Goal: Communication & Community: Answer question/provide support

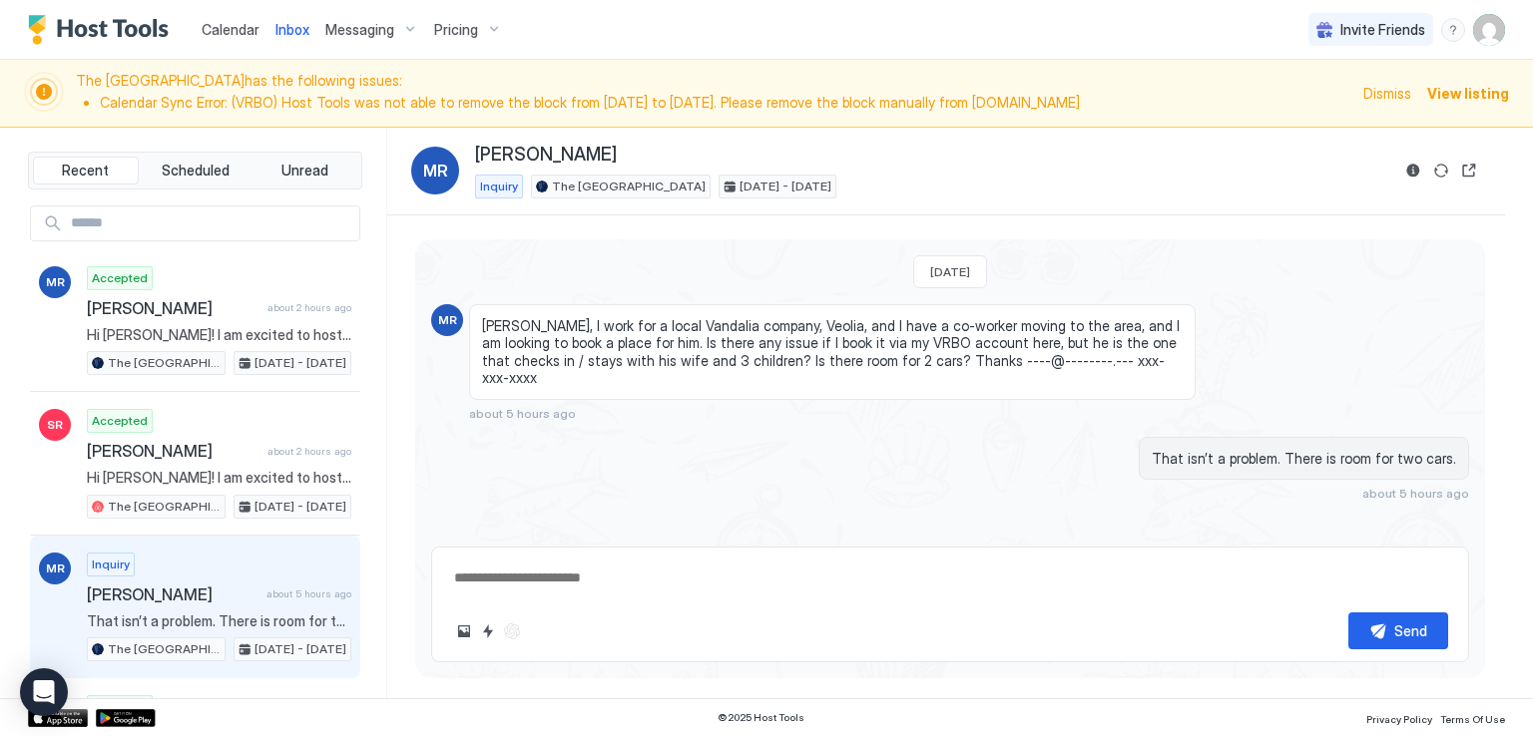
scroll to position [100, 0]
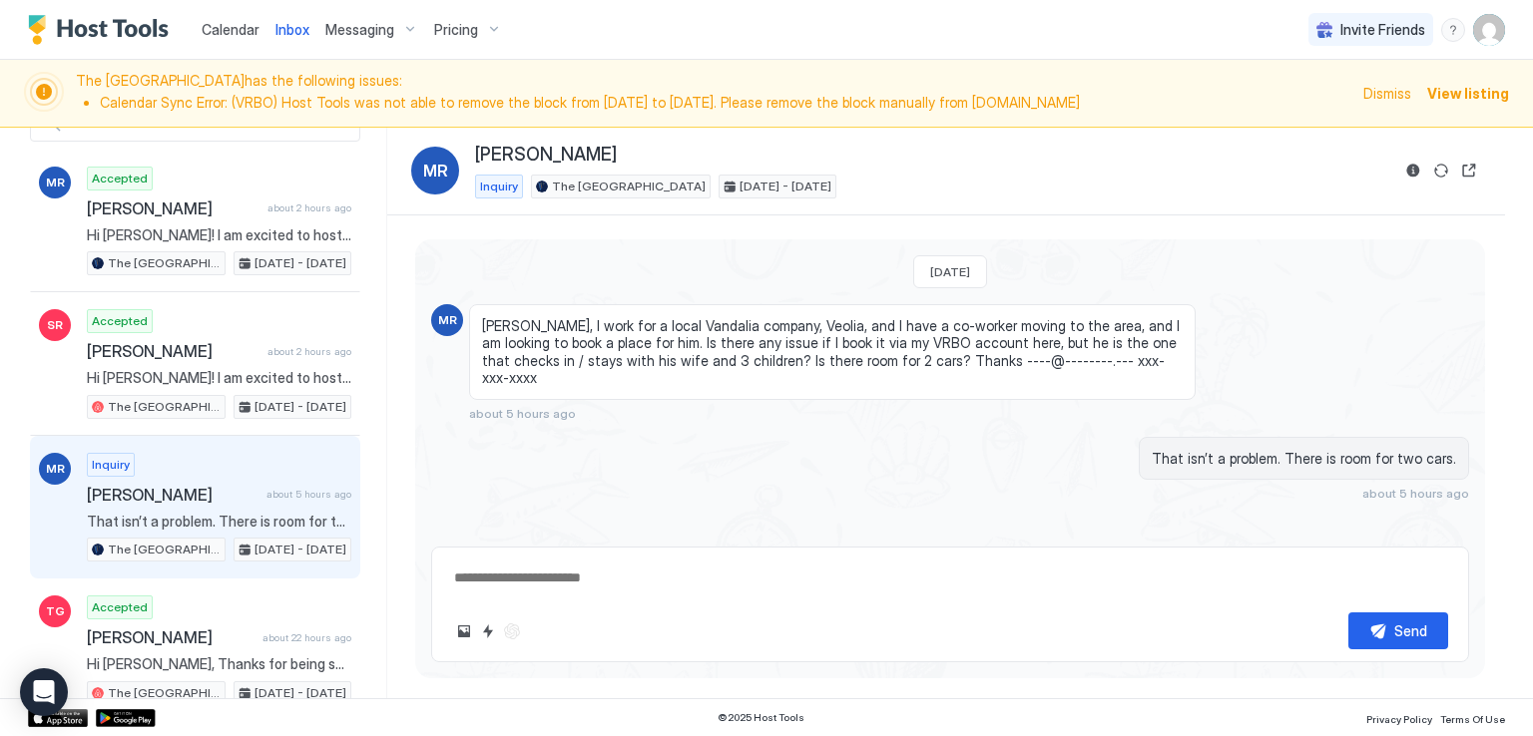
click at [681, 39] on div "Calendar Inbox Messaging Pricing Invite Friends RM" at bounding box center [766, 30] width 1533 height 60
type textarea "*"
click at [527, 46] on div "Calendar Inbox Messaging Pricing Invite Friends RM" at bounding box center [766, 30] width 1533 height 60
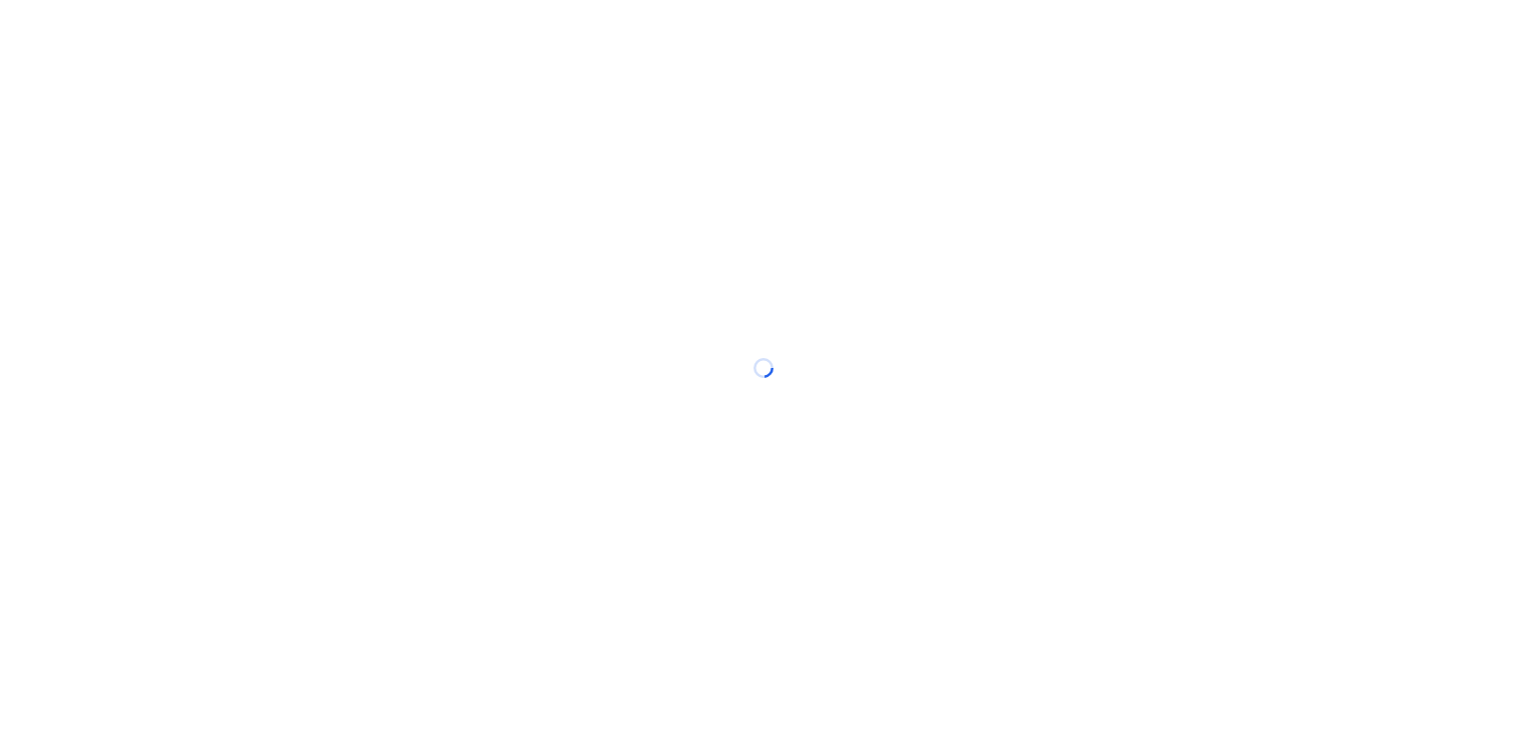
click at [641, 23] on div at bounding box center [766, 368] width 1533 height 736
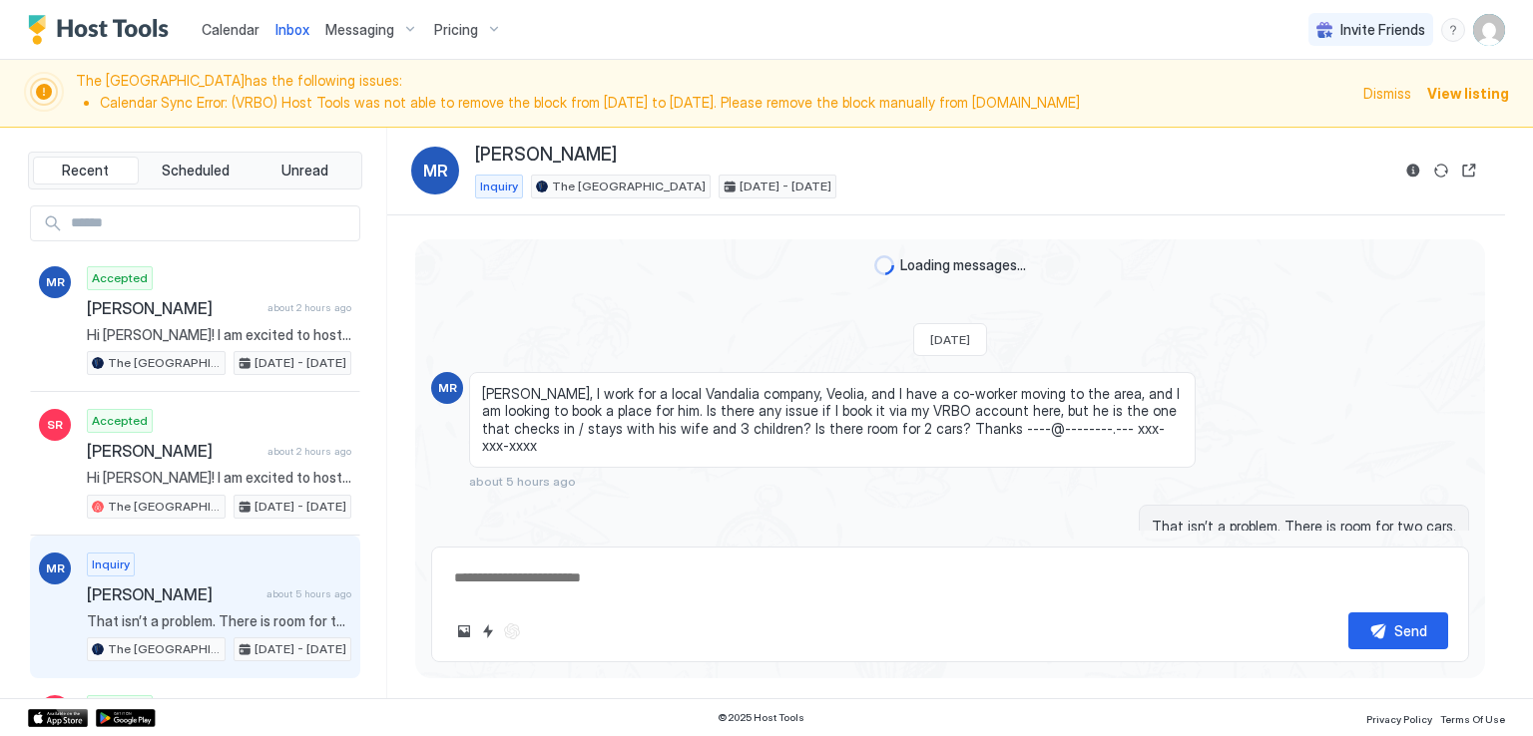
scroll to position [18, 0]
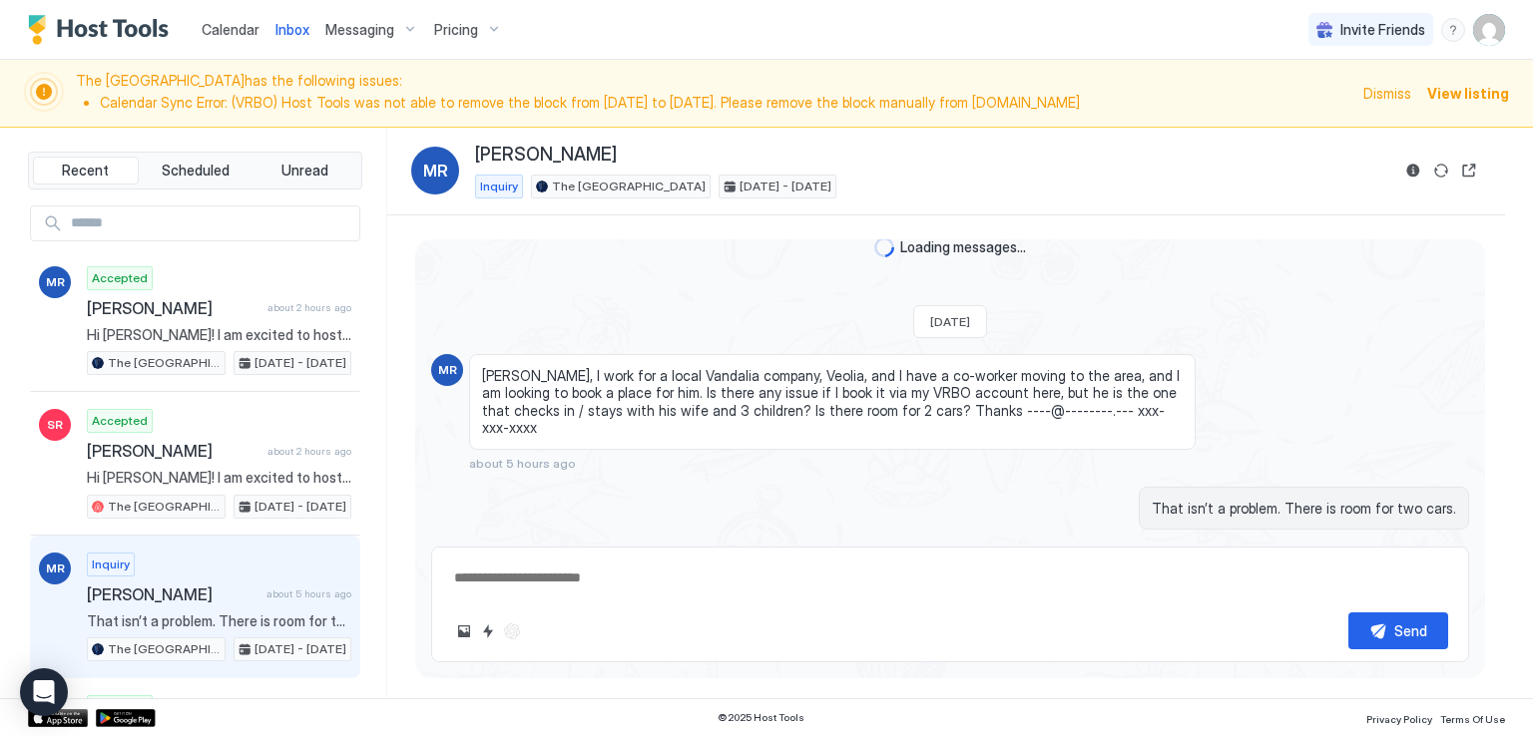
click at [641, 23] on div "Calendar Inbox Messaging Pricing Invite Friends RM" at bounding box center [766, 30] width 1533 height 60
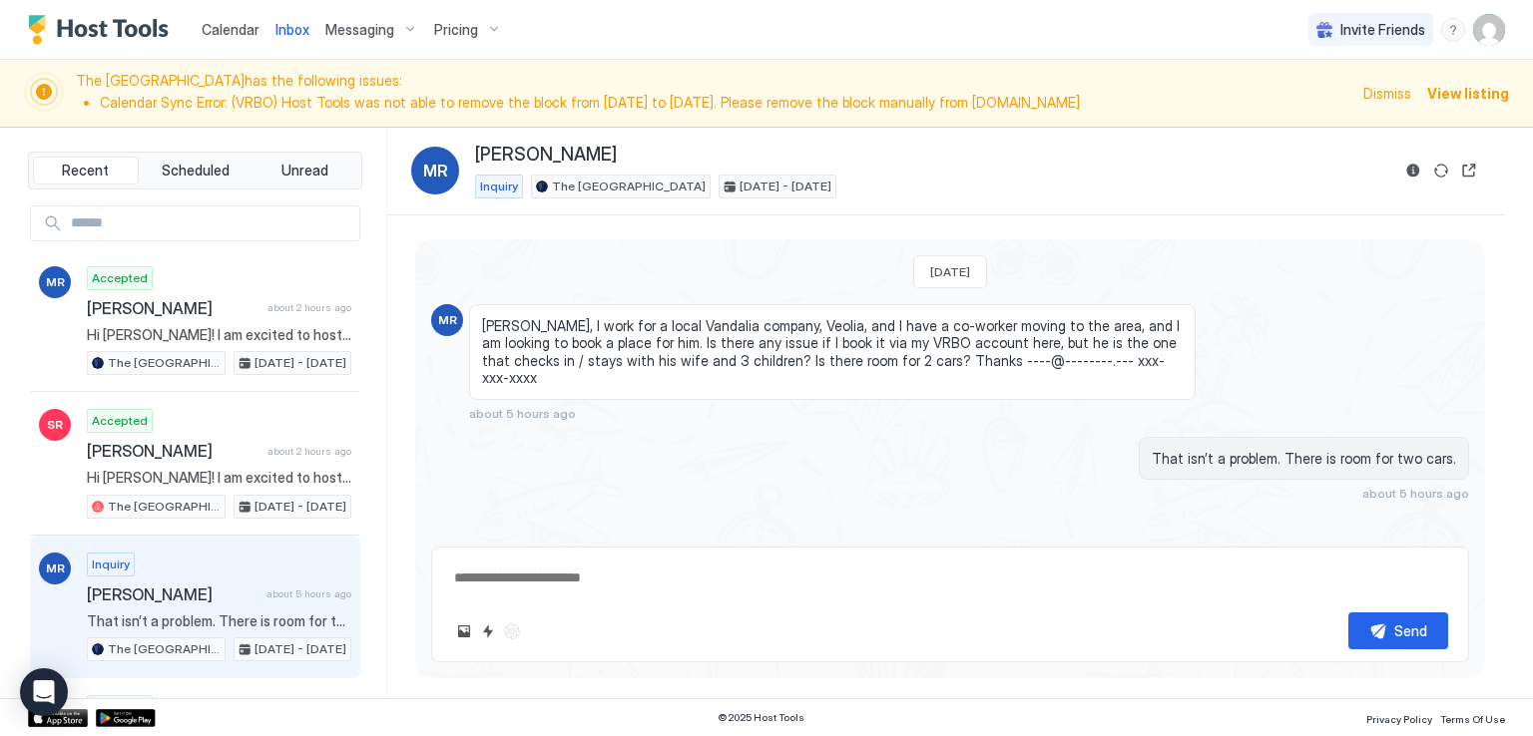
scroll to position [0, 0]
click at [667, 27] on div "Calendar Inbox Messaging Pricing Invite Friends RM" at bounding box center [766, 30] width 1533 height 60
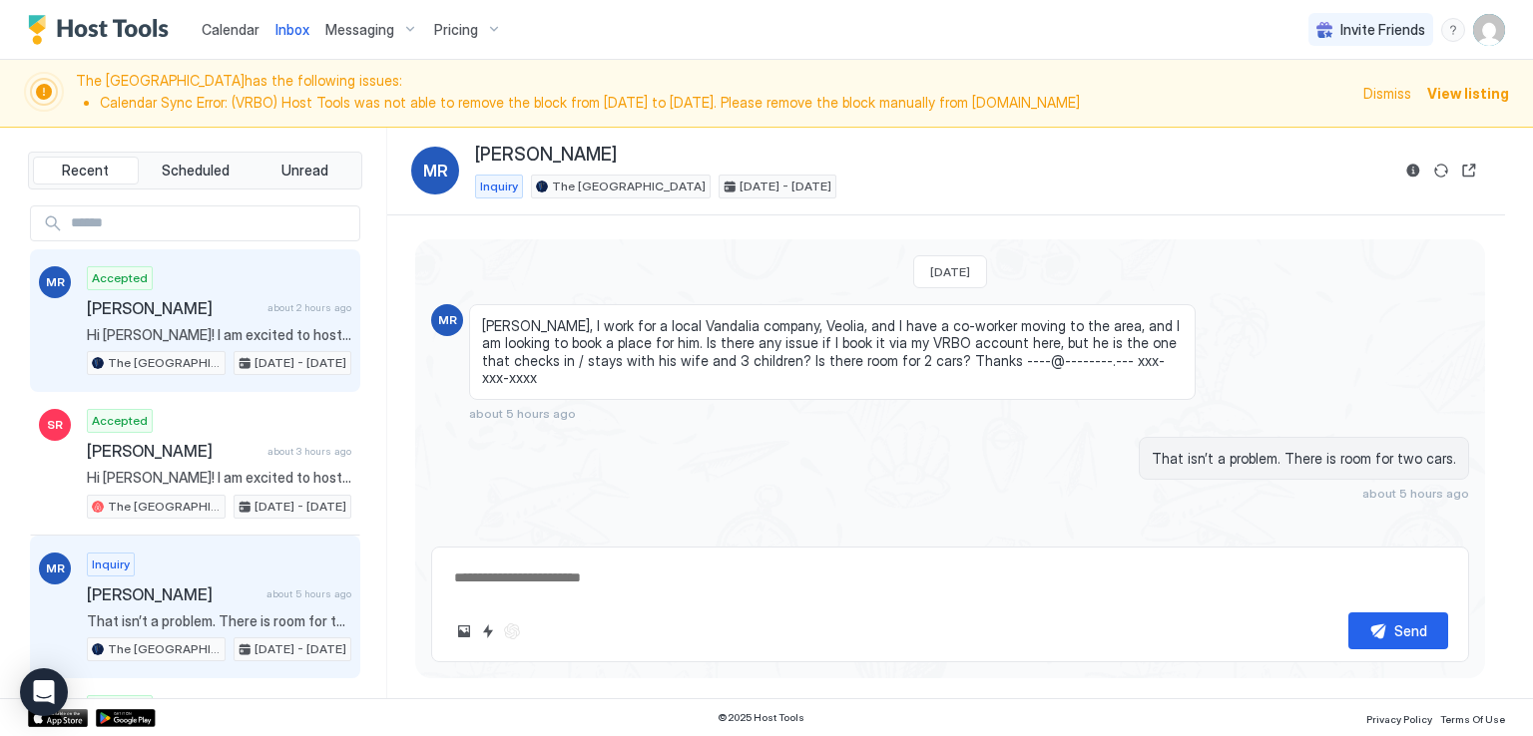
click at [233, 326] on span "Hi [PERSON_NAME]! I am excited to host you at The [GEOGRAPHIC_DATA]! LOCATION: …" at bounding box center [219, 335] width 264 height 18
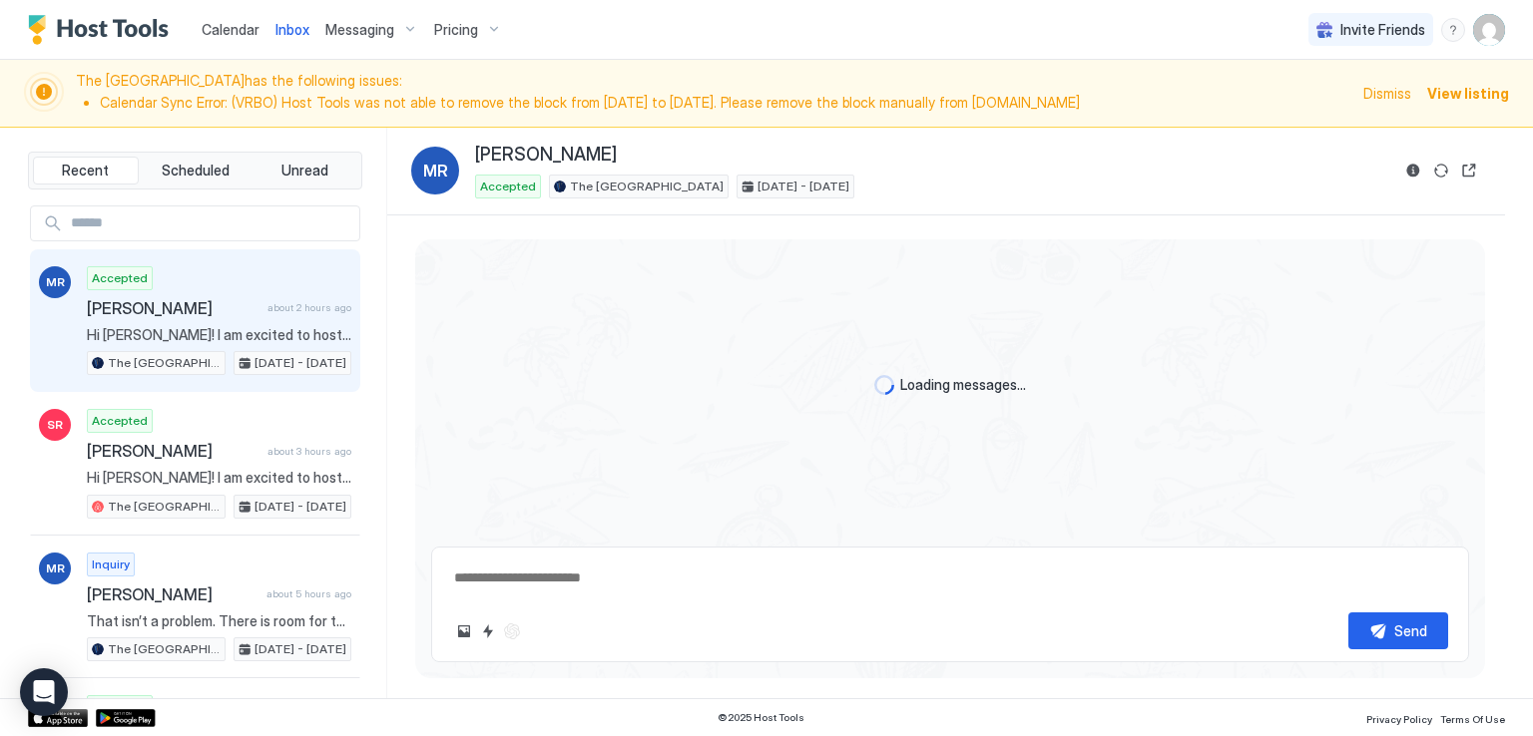
scroll to position [539, 0]
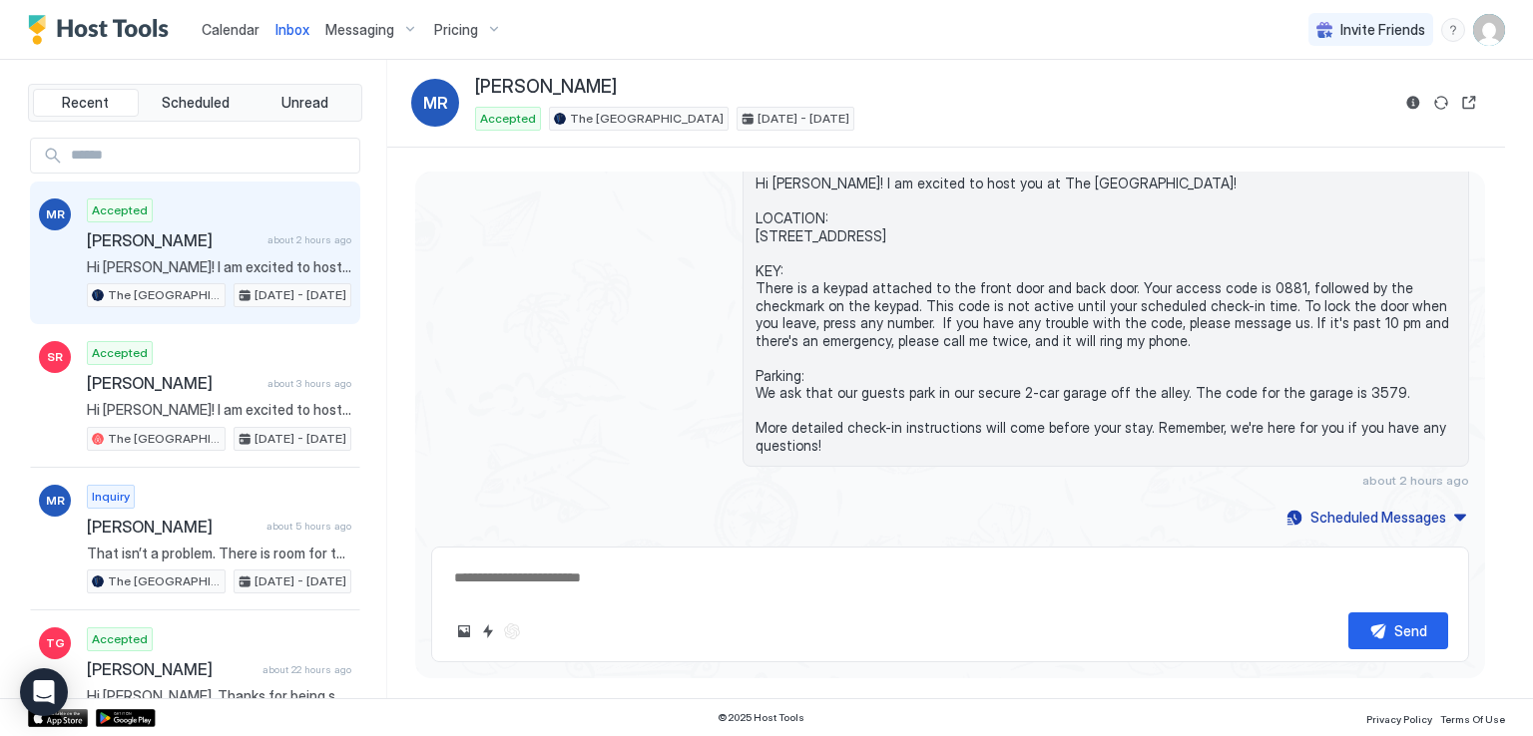
type textarea "*"
